Goal: Task Accomplishment & Management: Use online tool/utility

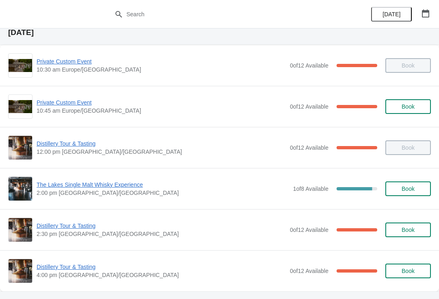
scroll to position [87, 0]
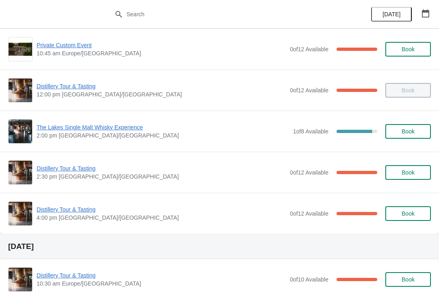
click at [71, 171] on span "Distillery Tour & Tasting" at bounding box center [161, 168] width 249 height 8
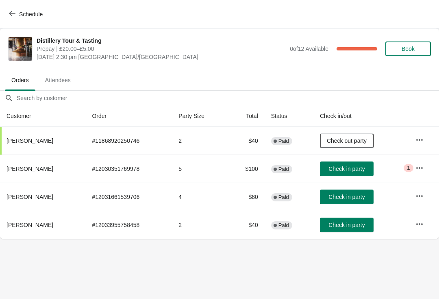
click at [342, 226] on span "Check in party" at bounding box center [347, 225] width 36 height 7
click at [414, 170] on button "button" at bounding box center [420, 168] width 15 height 15
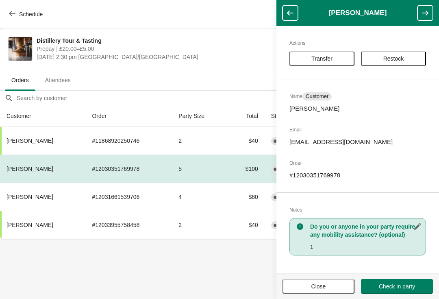
click at [331, 291] on button "Close" at bounding box center [319, 286] width 72 height 15
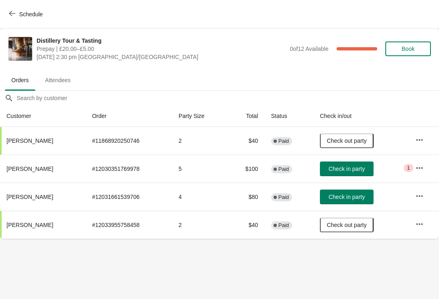
click at [347, 191] on button "Check in party" at bounding box center [347, 197] width 54 height 15
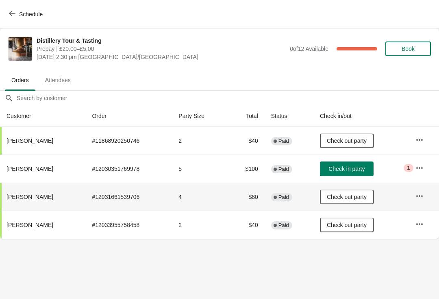
click at [417, 199] on icon "button" at bounding box center [420, 196] width 8 height 8
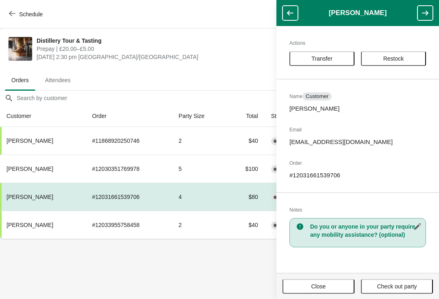
click at [419, 224] on icon "button" at bounding box center [418, 227] width 8 height 8
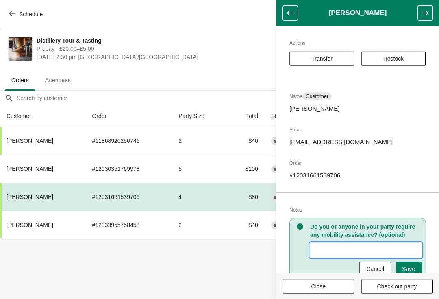
click at [336, 248] on input "New Value" at bounding box center [365, 250] width 111 height 15
type input "2 not come"
click at [415, 268] on button "Save" at bounding box center [409, 269] width 26 height 15
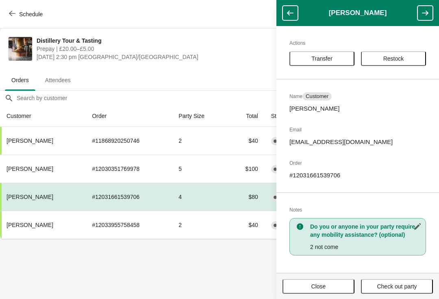
click at [317, 288] on span "Close" at bounding box center [319, 286] width 15 height 7
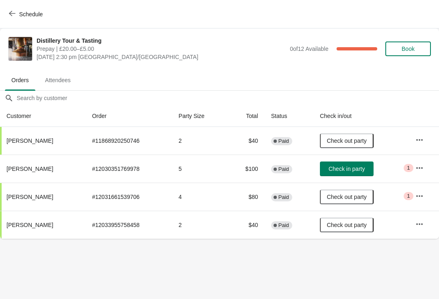
click at [414, 169] on button "button" at bounding box center [420, 168] width 15 height 15
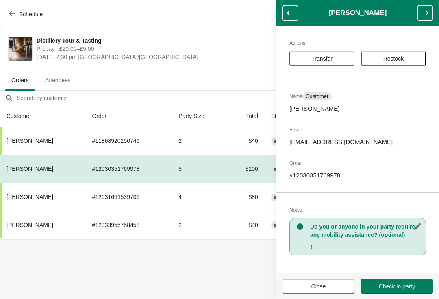
click at [417, 227] on icon "button" at bounding box center [418, 226] width 7 height 7
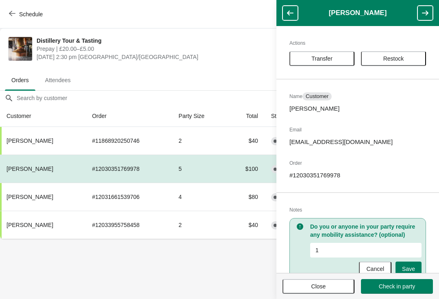
click at [328, 284] on span "Close" at bounding box center [318, 286] width 57 height 7
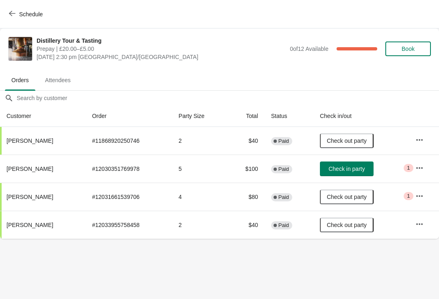
click at [413, 194] on span "Critical 1" at bounding box center [408, 196] width 9 height 8
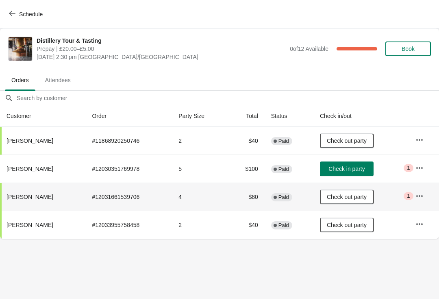
click at [414, 194] on button "button" at bounding box center [420, 196] width 15 height 15
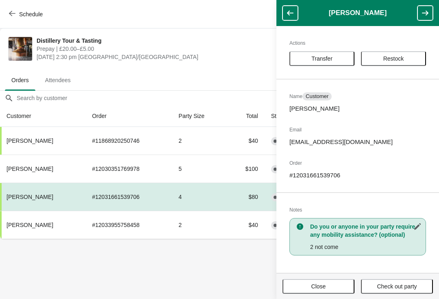
click at [328, 280] on button "Close" at bounding box center [319, 286] width 72 height 15
